Goal: Task Accomplishment & Management: Use online tool/utility

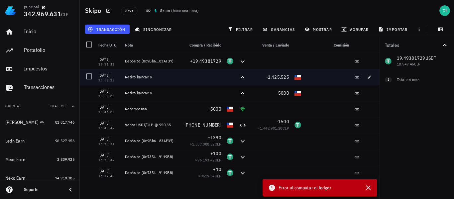
scroll to position [130, 0]
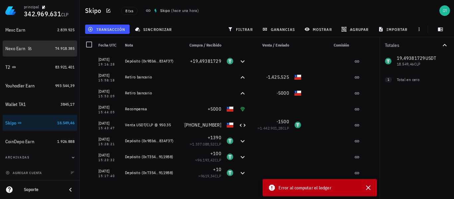
click at [13, 49] on div "Nexo Earn" at bounding box center [15, 49] width 20 height 6
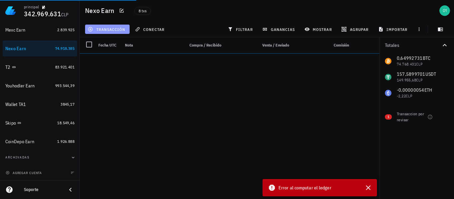
click at [118, 28] on span "transacción" at bounding box center [107, 29] width 36 height 5
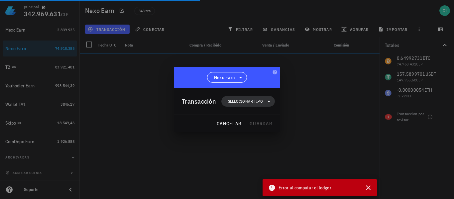
click at [249, 99] on span "Seleccionar tipo" at bounding box center [245, 101] width 35 height 7
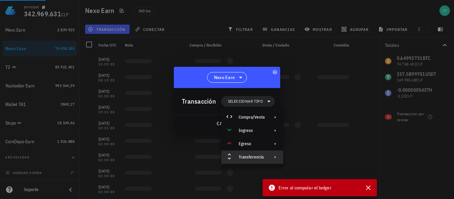
click at [260, 155] on div "Transferencia" at bounding box center [252, 157] width 26 height 5
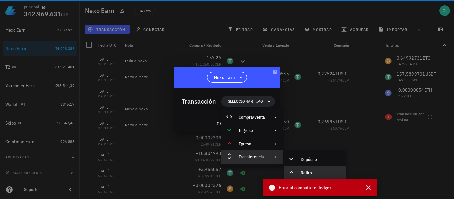
click at [308, 171] on div "Retiro" at bounding box center [321, 173] width 40 height 5
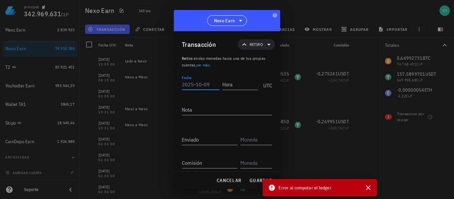
click at [196, 84] on input "Fecha" at bounding box center [201, 84] width 38 height 11
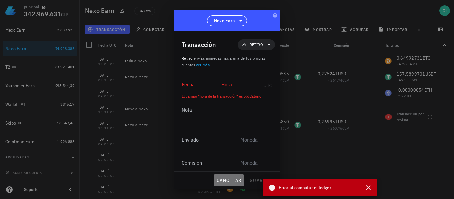
click at [231, 182] on span "cancelar" at bounding box center [229, 181] width 25 height 6
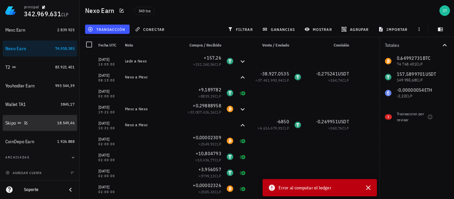
click at [12, 125] on div "Skipo" at bounding box center [10, 123] width 11 height 6
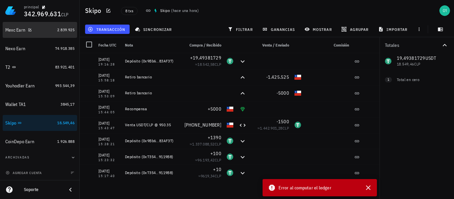
click at [9, 29] on div "Mexc Earn" at bounding box center [15, 30] width 20 height 6
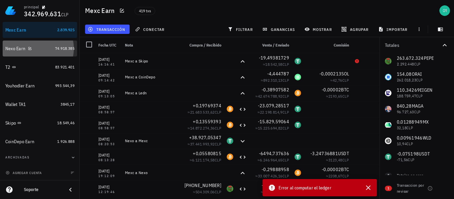
click at [10, 47] on div "Nexo Earn" at bounding box center [15, 49] width 20 height 6
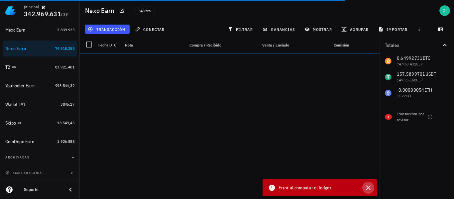
click at [369, 187] on icon "button" at bounding box center [369, 188] width 8 height 8
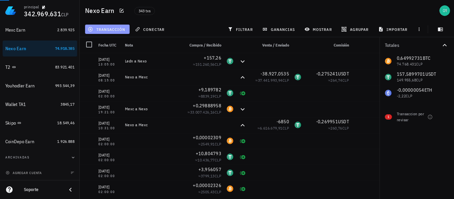
click at [99, 30] on span "transacción" at bounding box center [107, 29] width 36 height 5
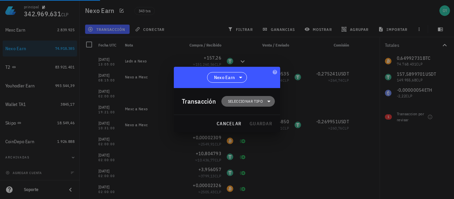
click at [249, 104] on span "Seleccionar tipo" at bounding box center [245, 101] width 35 height 7
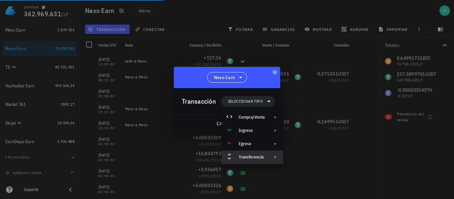
click at [259, 159] on div "Transferencia" at bounding box center [252, 157] width 26 height 5
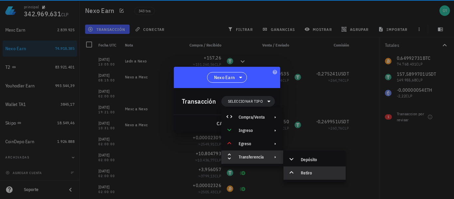
click at [302, 172] on div "Retiro" at bounding box center [321, 173] width 40 height 5
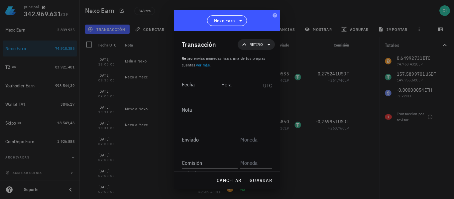
click at [194, 80] on input "Fecha" at bounding box center [200, 84] width 37 height 11
type input "[DATE]"
type input "16:28:00"
type textarea "Nexo a Skipo"
type input "157,520118"
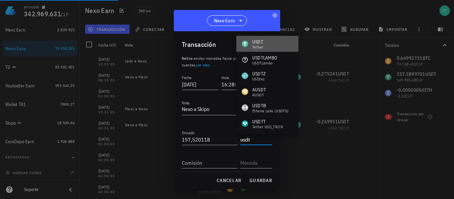
click at [261, 44] on div "USDT" at bounding box center [257, 42] width 11 height 7
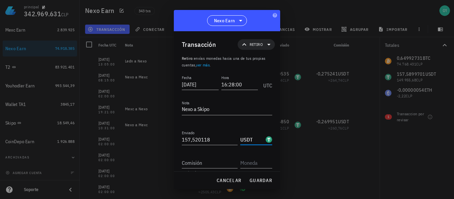
type input "USDT"
click at [217, 142] on input "157,520118" at bounding box center [210, 139] width 56 height 11
type input "1"
type input "157,18758"
click at [228, 162] on input "Comisión" at bounding box center [210, 163] width 56 height 11
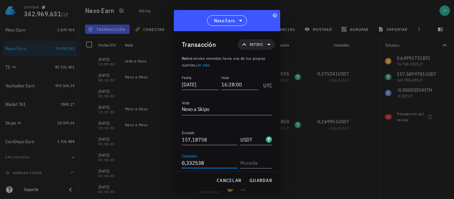
type input "0,332538"
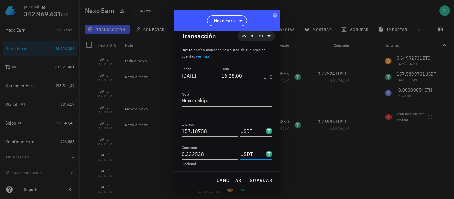
scroll to position [11, 0]
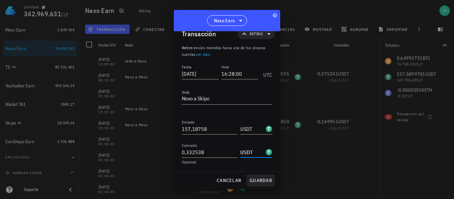
type input "USDT"
click at [260, 181] on span "guardar" at bounding box center [260, 181] width 23 height 6
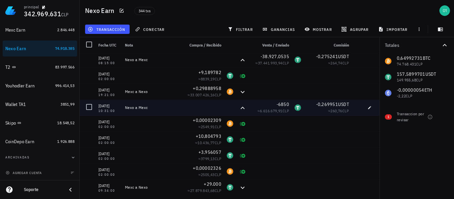
scroll to position [0, 0]
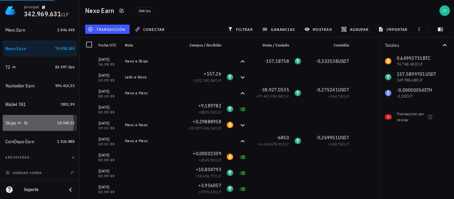
click at [15, 124] on div "Skipo" at bounding box center [10, 123] width 11 height 6
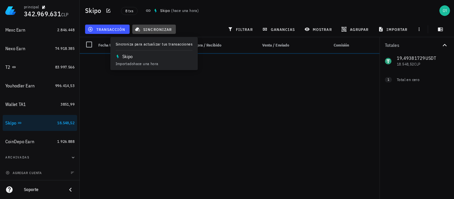
click at [167, 28] on span "sincronizar" at bounding box center [154, 29] width 36 height 5
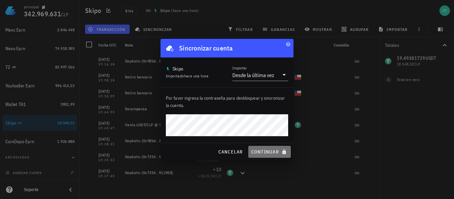
click at [269, 151] on span "continuar" at bounding box center [269, 152] width 37 height 6
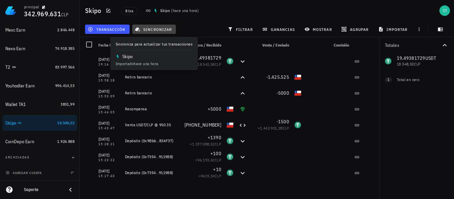
click at [161, 33] on button "sincronizar" at bounding box center [154, 29] width 44 height 9
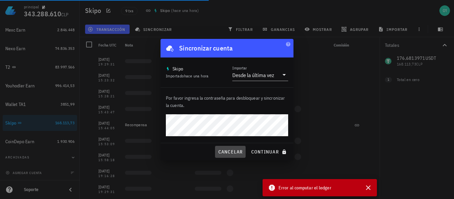
click at [232, 151] on span "cancelar" at bounding box center [230, 152] width 25 height 6
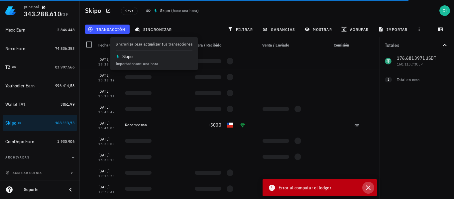
click at [367, 192] on icon "button" at bounding box center [369, 188] width 8 height 8
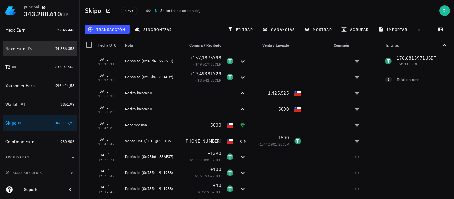
click at [12, 51] on div "Nexo Earn" at bounding box center [15, 49] width 20 height 6
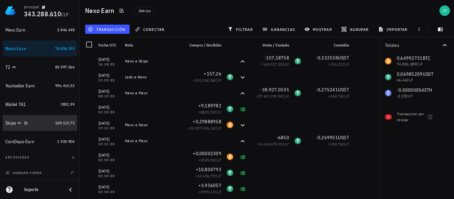
click at [11, 120] on div "Skipo" at bounding box center [10, 123] width 11 height 6
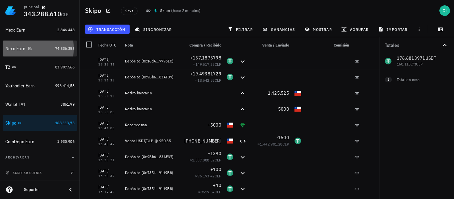
click at [15, 49] on div "Nexo Earn" at bounding box center [15, 49] width 20 height 6
